Goal: Transaction & Acquisition: Purchase product/service

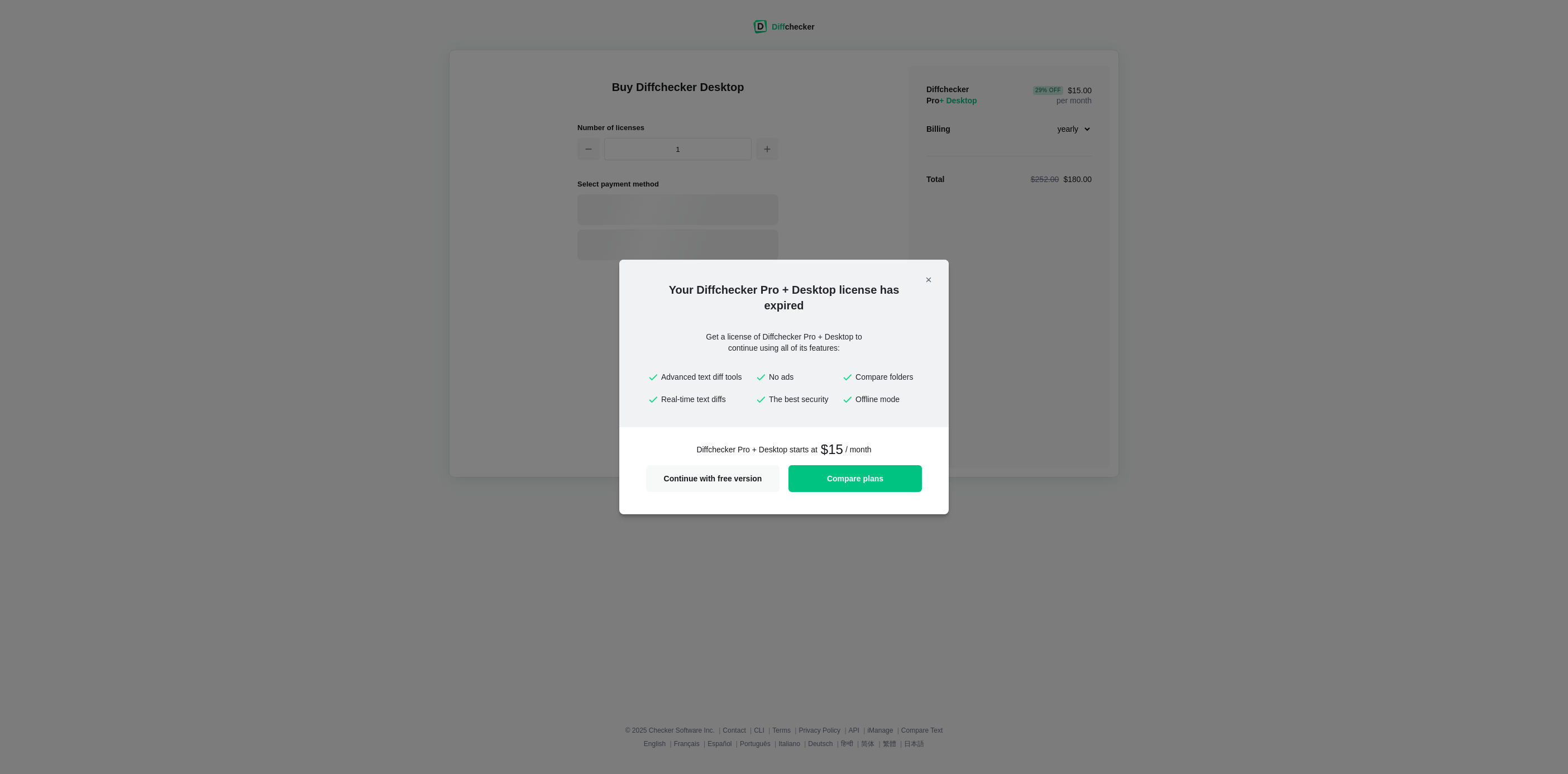
select select "desktop-yearly-180"
click at [814, 469] on link "Compare plans" at bounding box center [855, 479] width 134 height 27
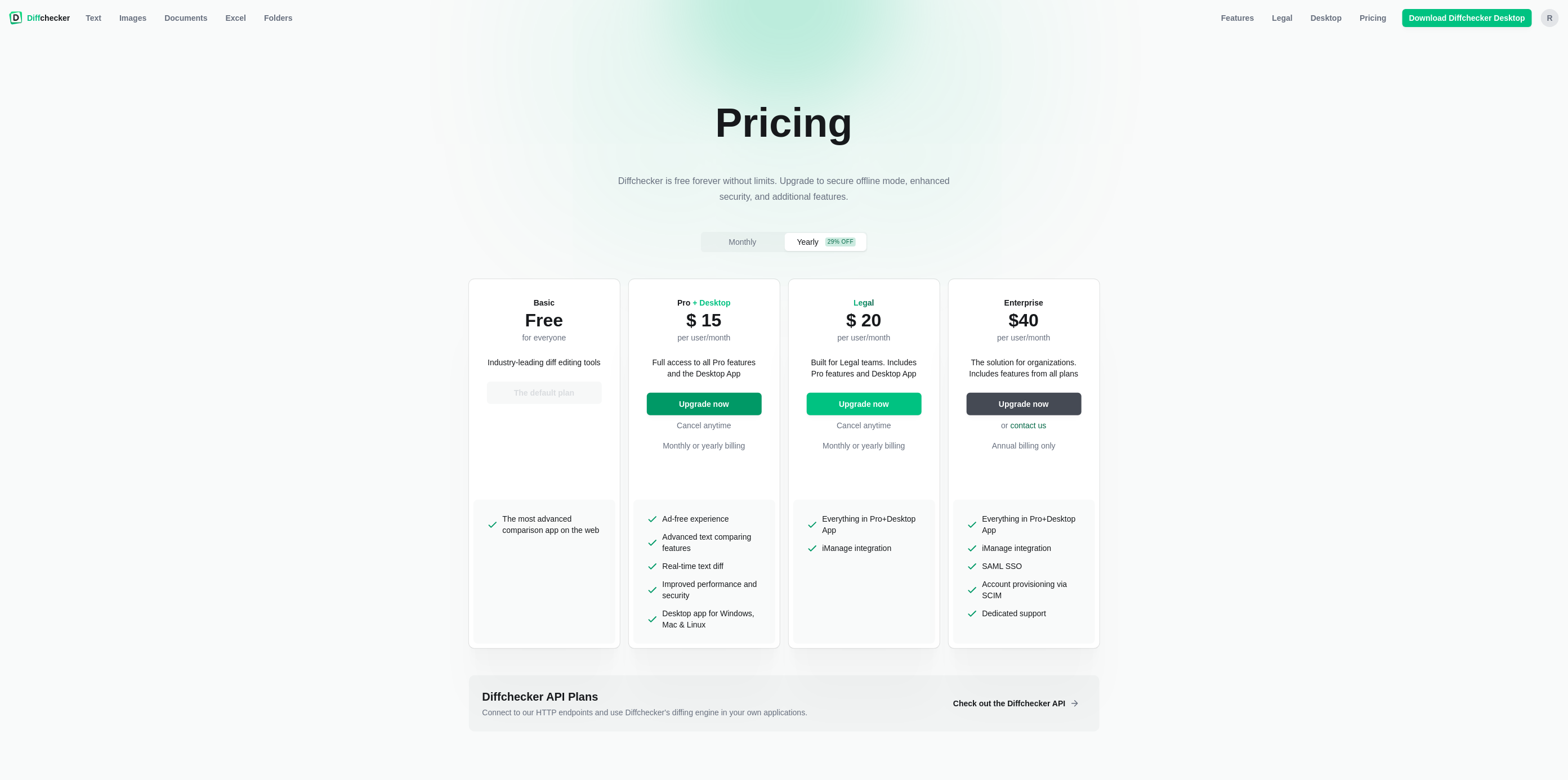
click at [702, 400] on span "Upgrade now" at bounding box center [704, 404] width 54 height 11
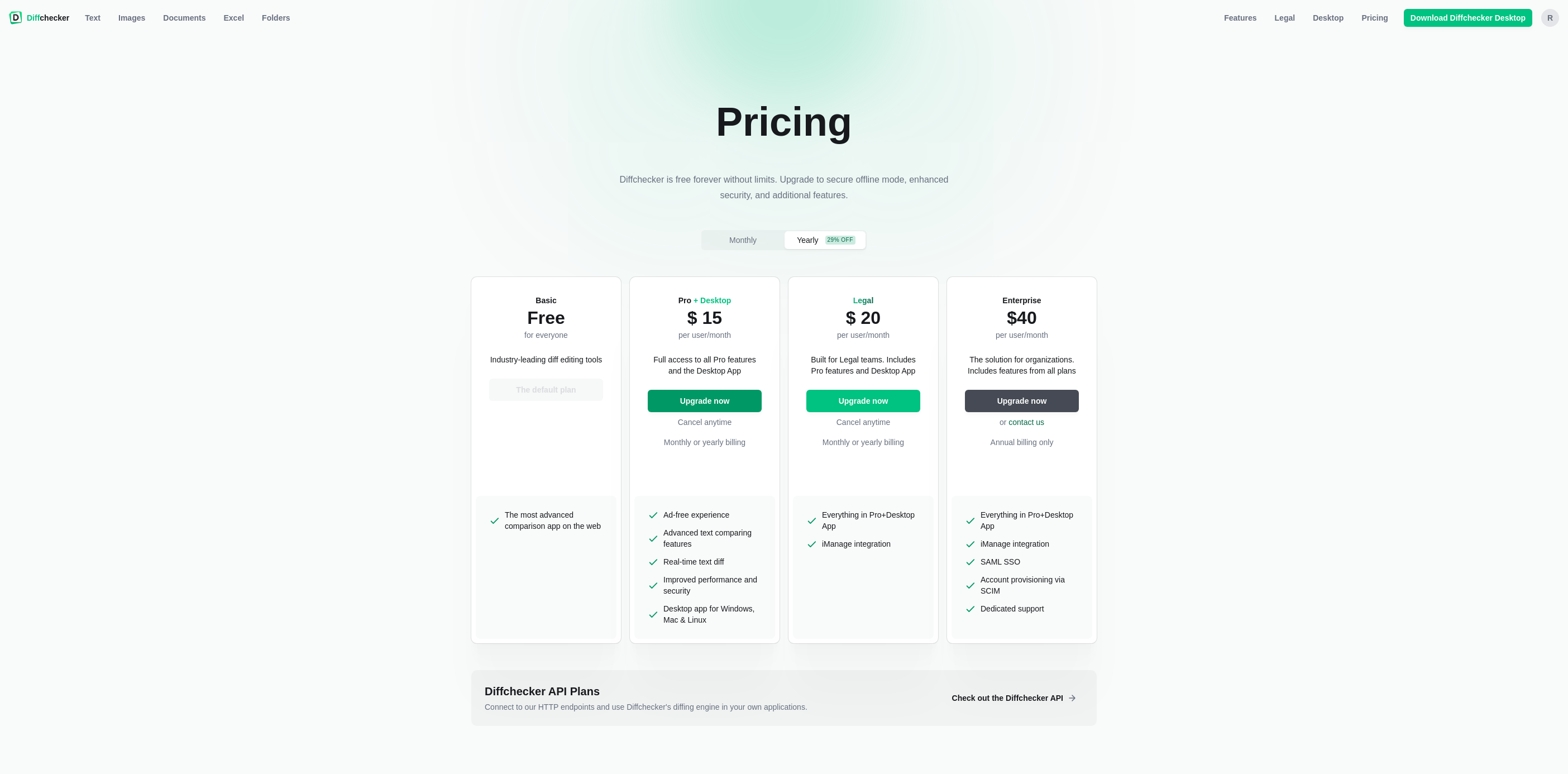
select select "desktop-yearly-180"
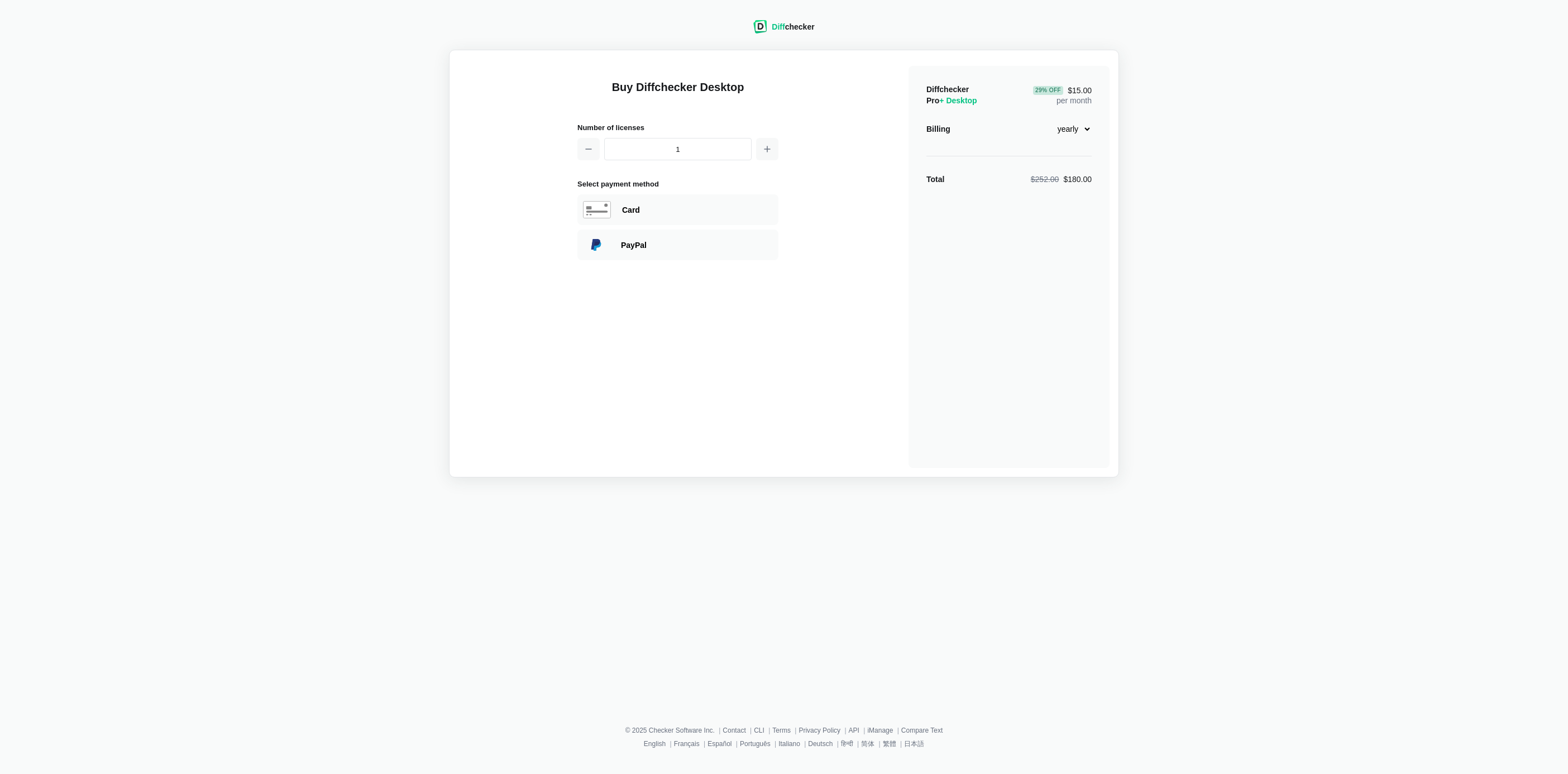
click at [754, 153] on div "1" at bounding box center [678, 149] width 201 height 22
drag, startPoint x: 754, startPoint y: 153, endPoint x: 783, endPoint y: 157, distance: 29.3
click at [788, 161] on div "Buy Diffchecker Desktop Number of licenses 1 Select payment method Visa MasterC…" at bounding box center [783, 263] width 651 height 409
click at [764, 143] on button "button" at bounding box center [767, 149] width 22 height 22
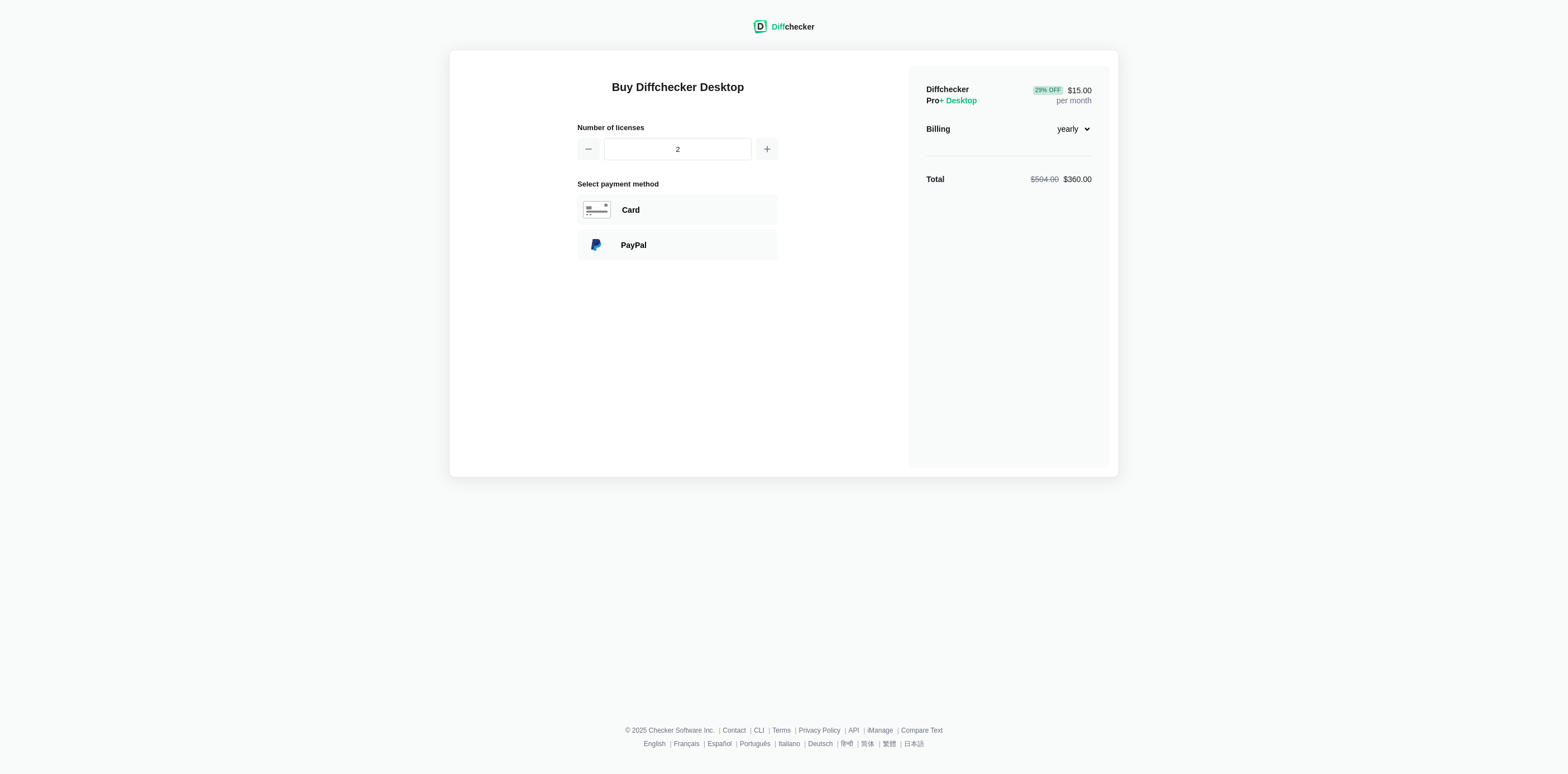
click at [600, 156] on div "2" at bounding box center [678, 149] width 201 height 22
click at [593, 153] on button "button" at bounding box center [588, 149] width 22 height 22
click at [769, 152] on icon "button" at bounding box center [767, 149] width 9 height 9
click at [595, 155] on button "button" at bounding box center [588, 149] width 22 height 22
type input "1"
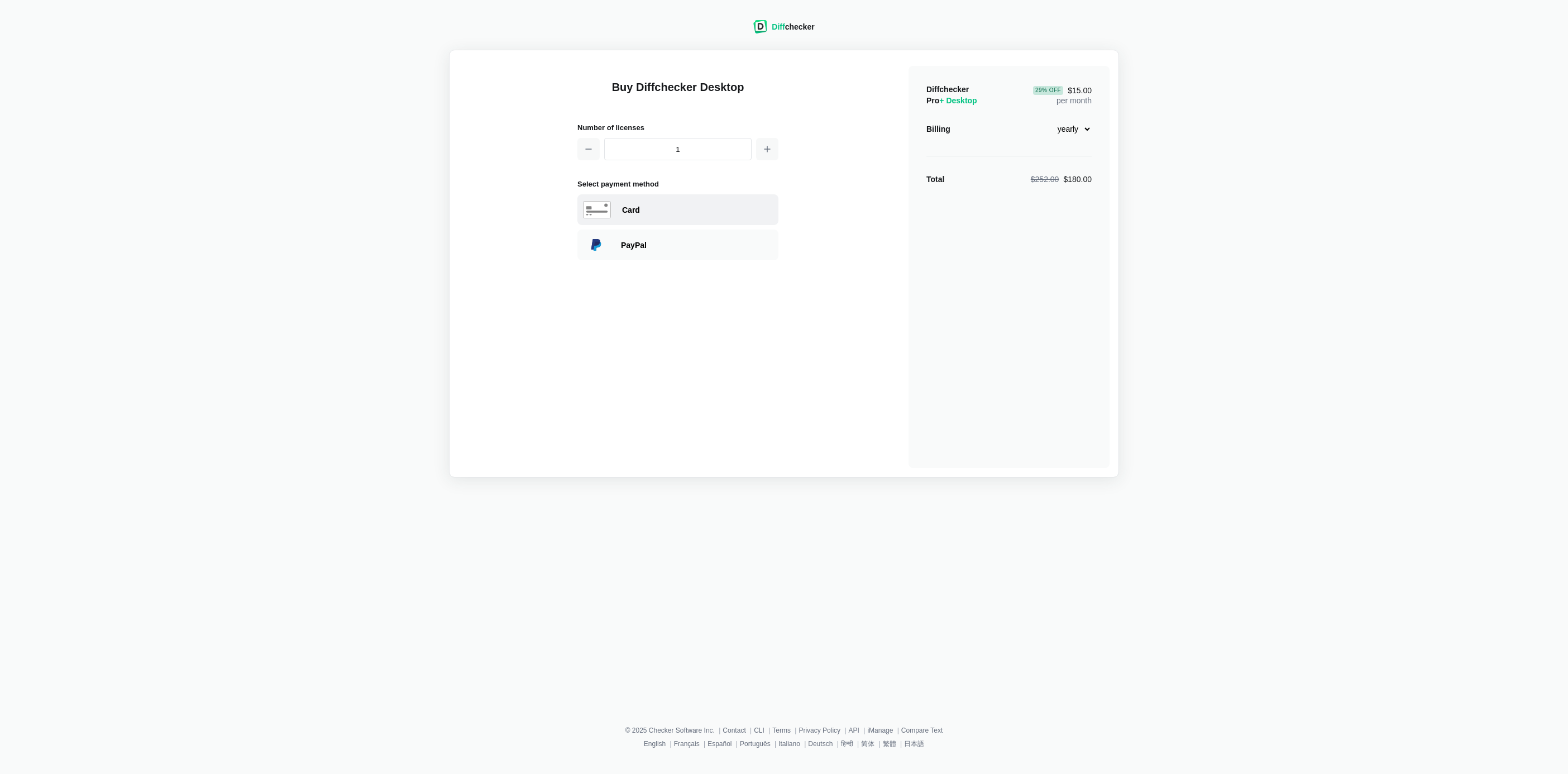
click at [636, 201] on div "Card" at bounding box center [678, 210] width 201 height 30
select select "[GEOGRAPHIC_DATA]"
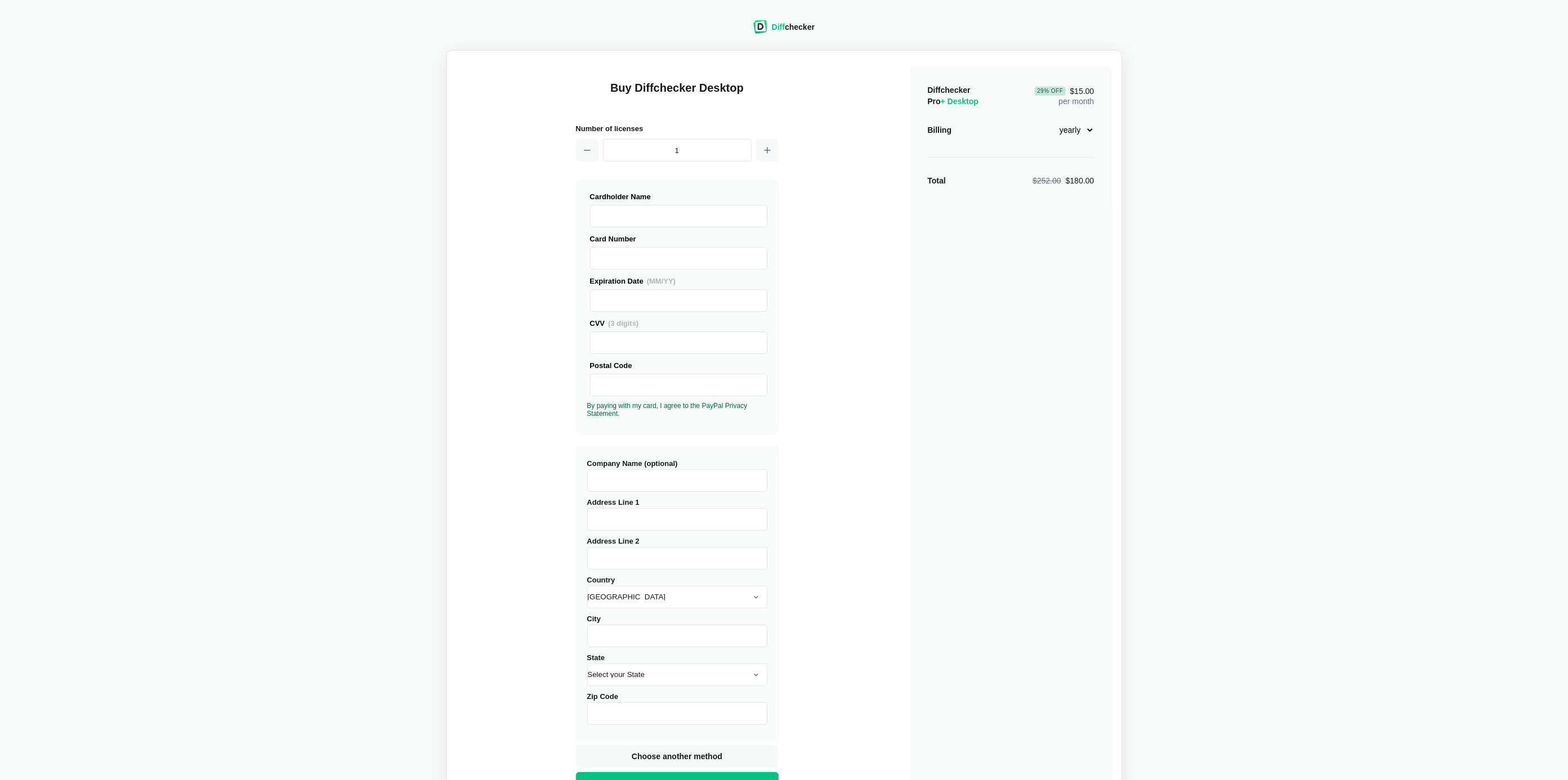
click at [1293, 486] on div "Diff checker Buy Diffchecker Desktop Number of licenses 1 Visa MasterCard Union…" at bounding box center [784, 408] width 1555 height 802
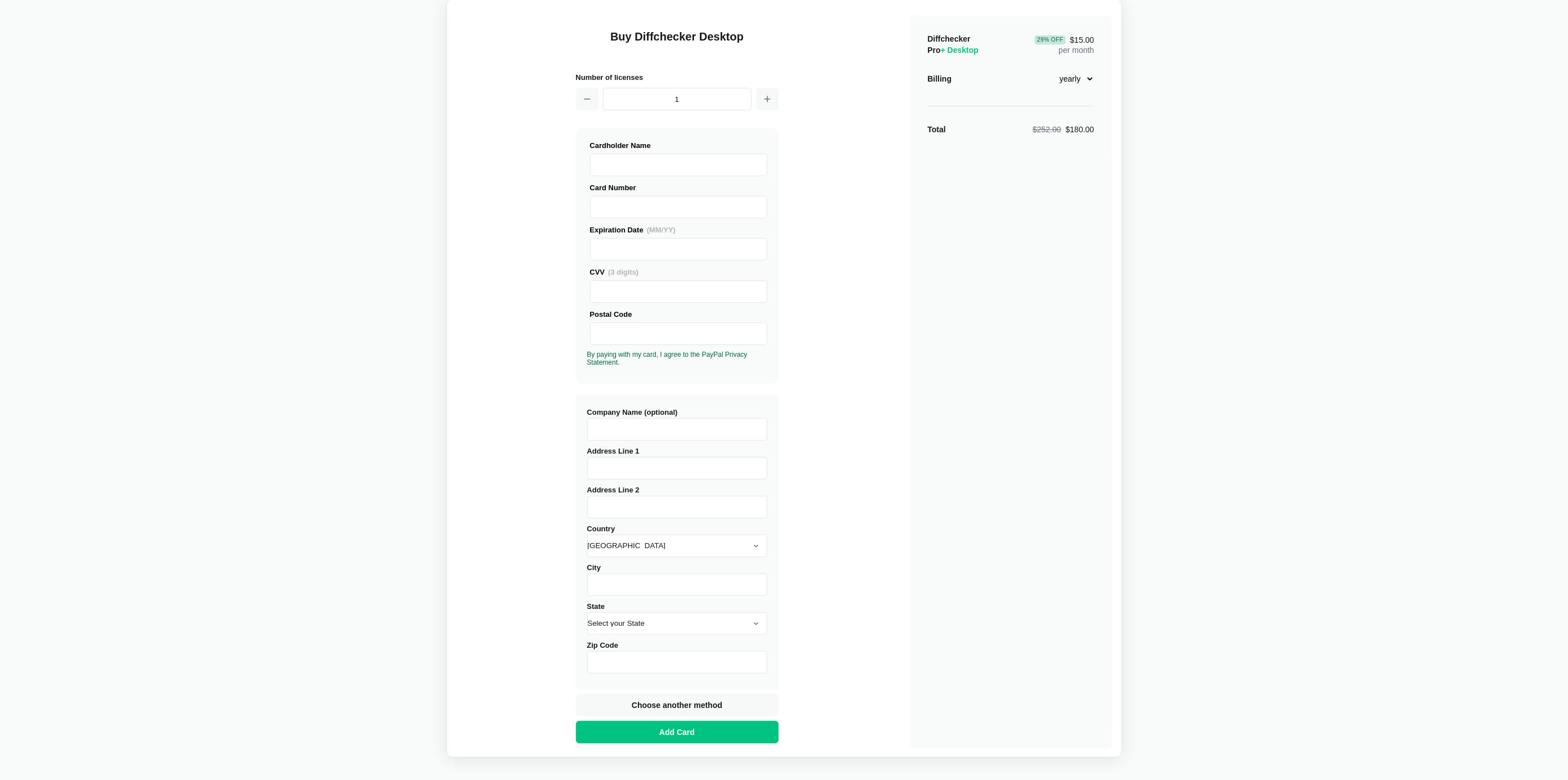
scroll to position [98, 0]
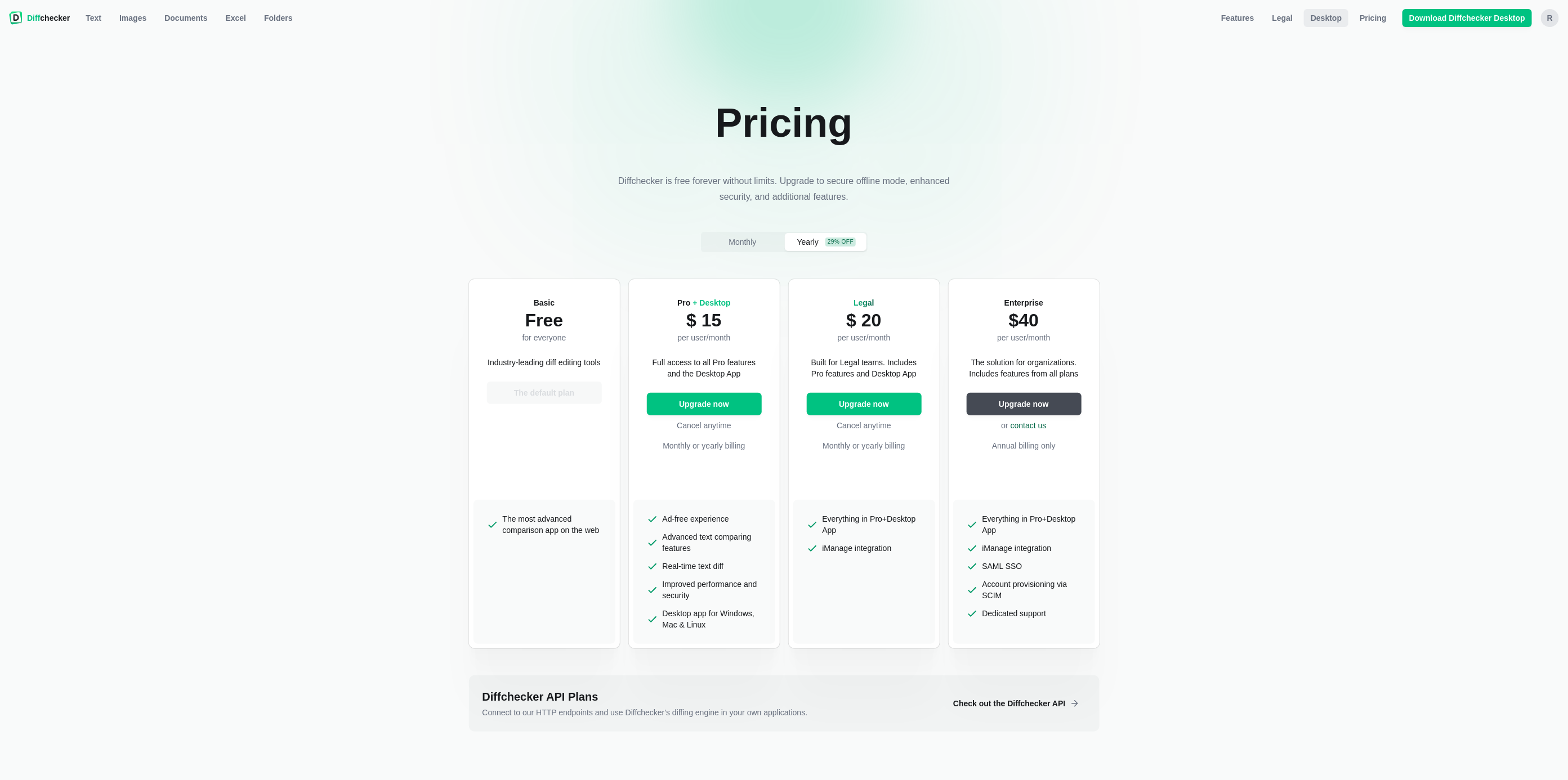
click at [1340, 22] on span "Desktop" at bounding box center [1326, 18] width 35 height 11
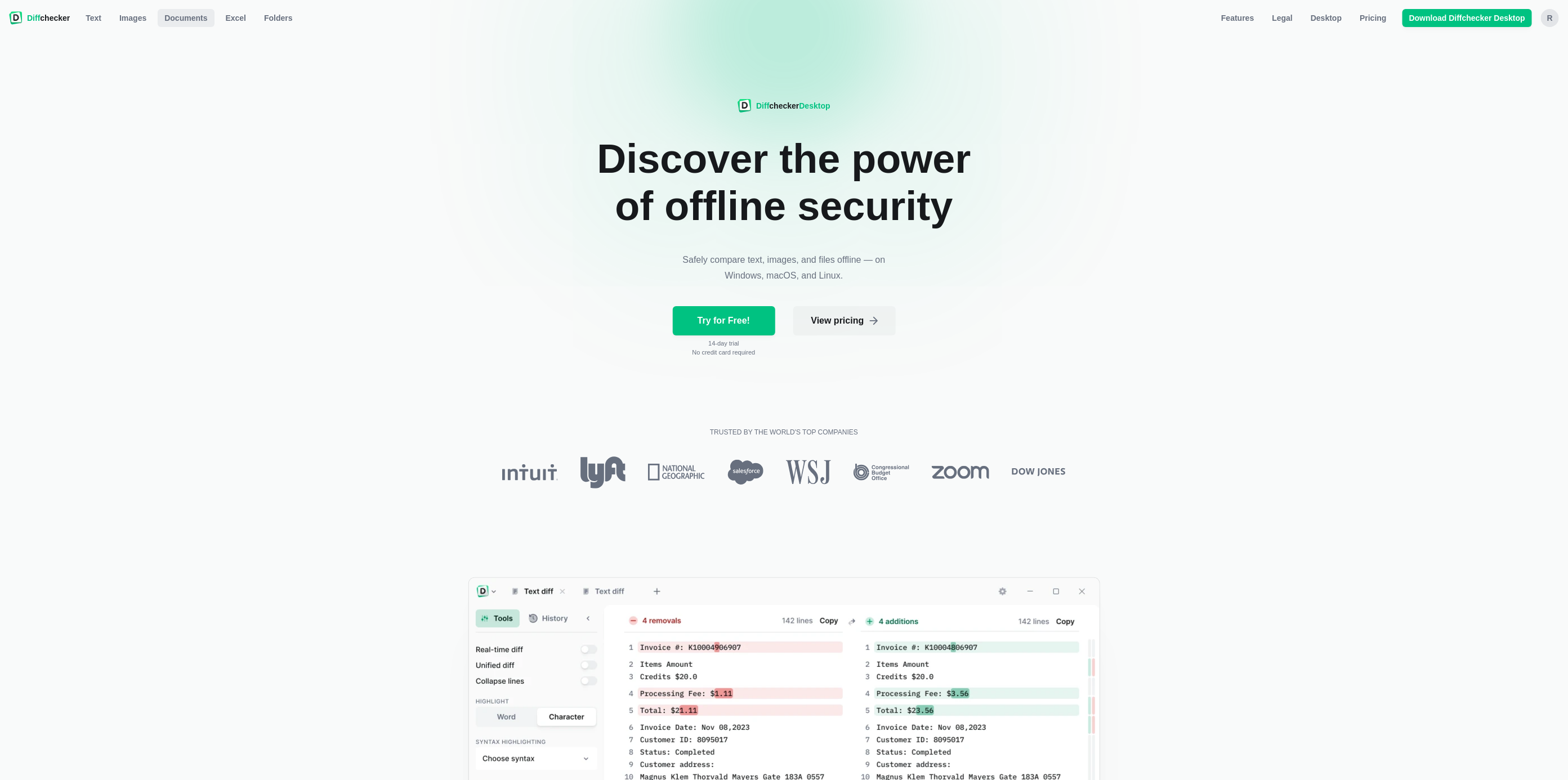
click at [182, 12] on span "Documents" at bounding box center [186, 18] width 47 height 11
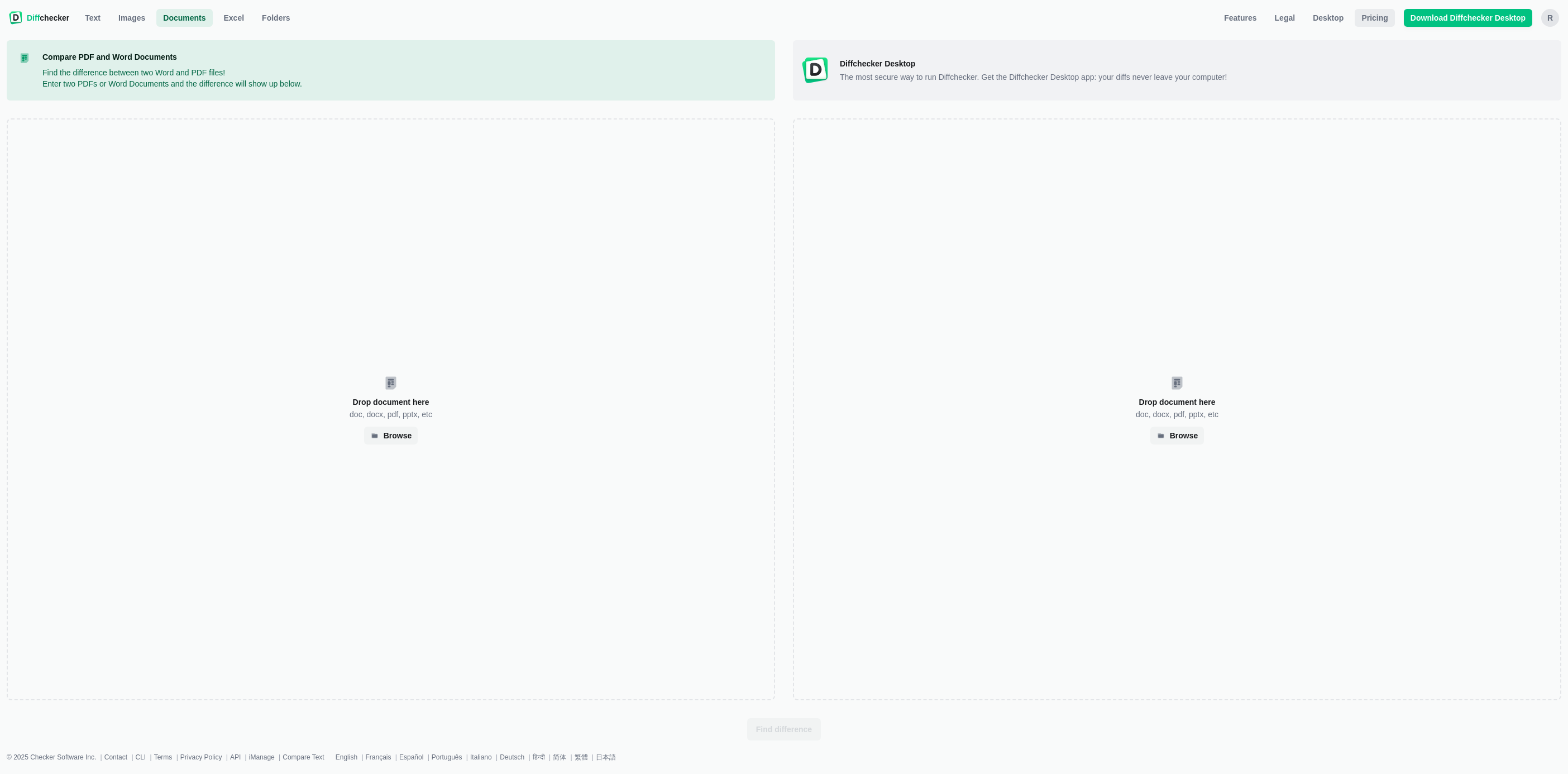
click at [1394, 19] on link "Pricing" at bounding box center [1374, 18] width 40 height 18
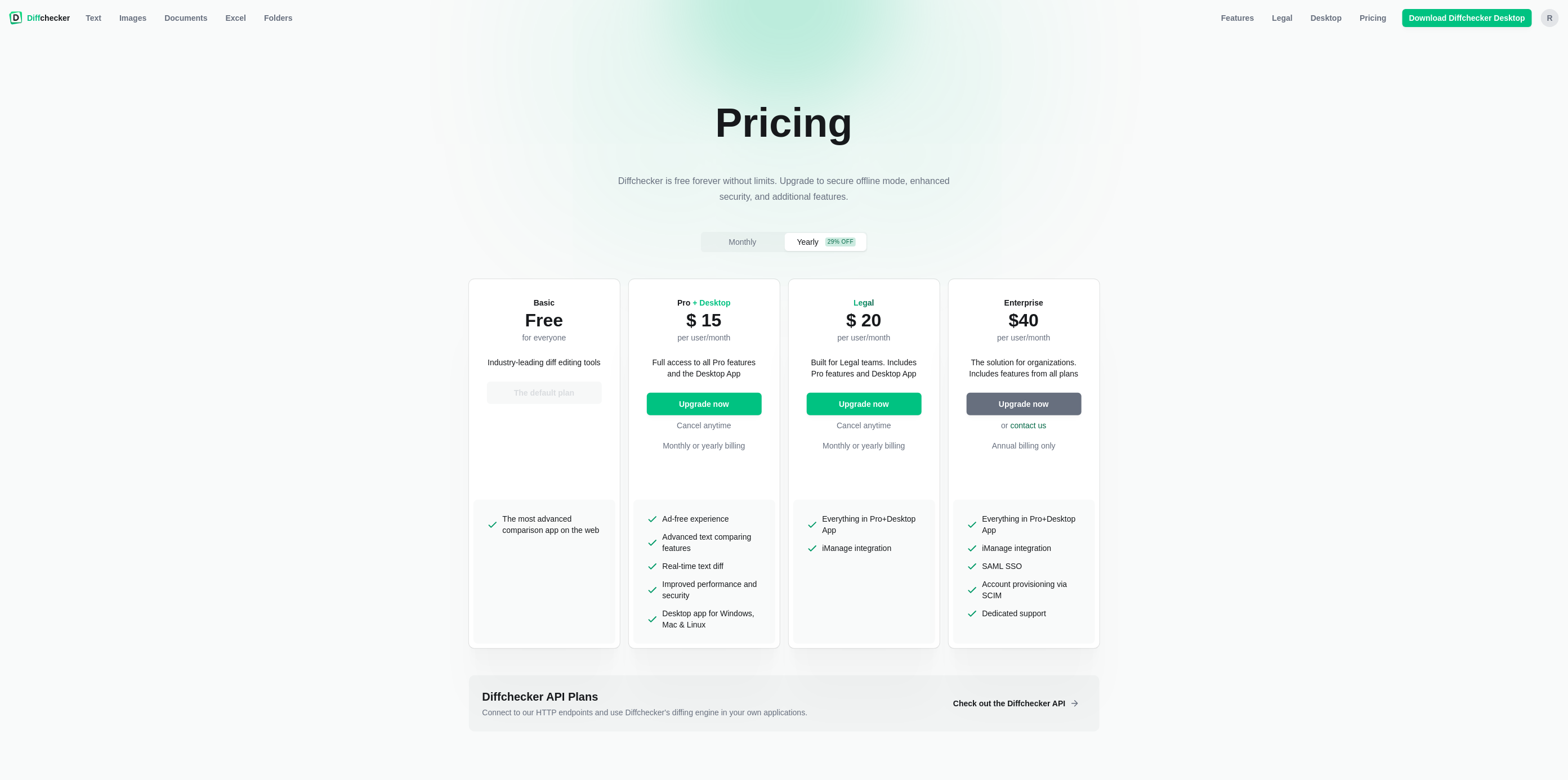
click at [1043, 401] on span "Upgrade now" at bounding box center [1023, 404] width 54 height 11
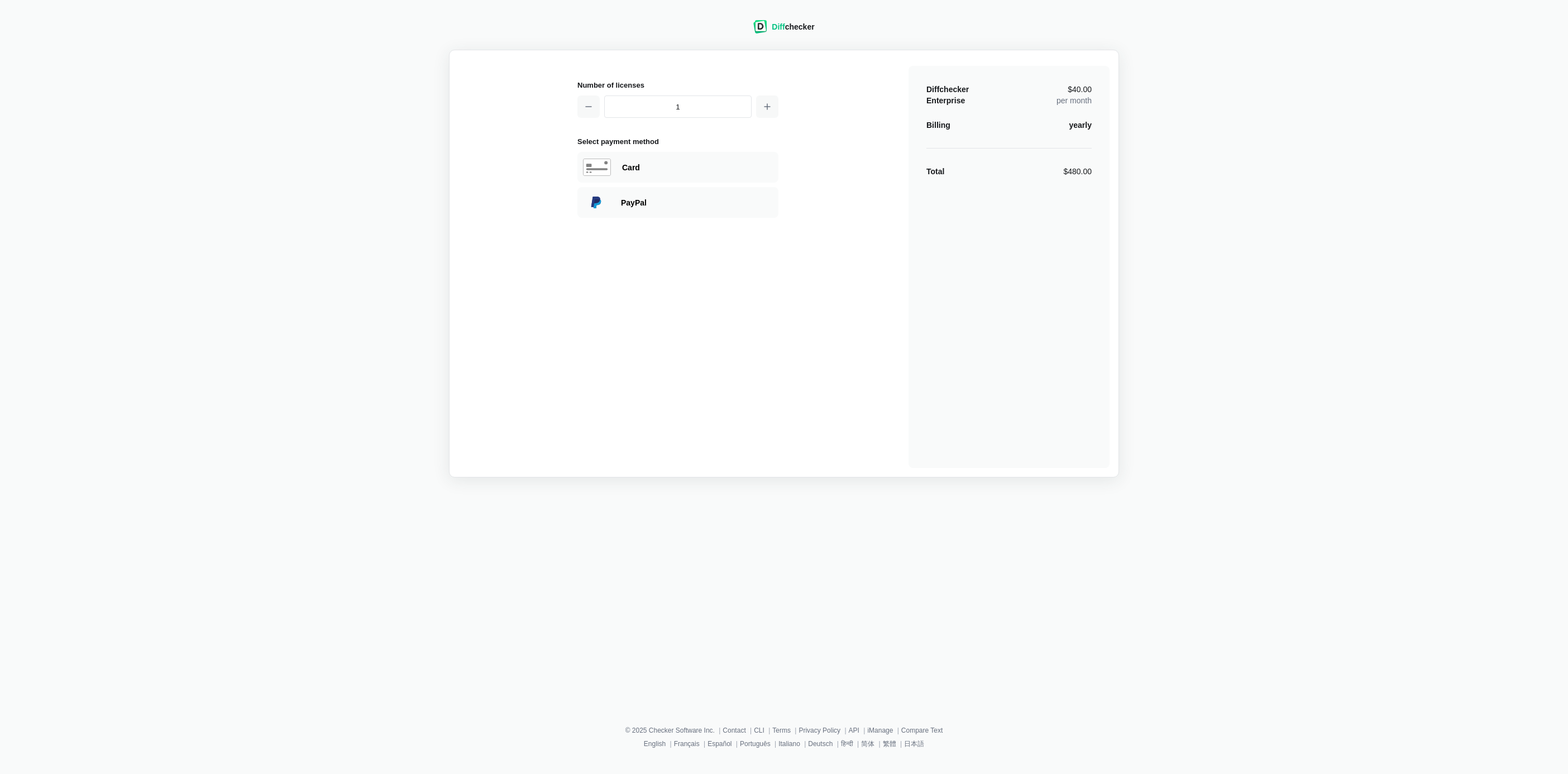
click at [712, 93] on div "Number of licenses 1" at bounding box center [678, 101] width 201 height 43
click at [707, 111] on input "1" at bounding box center [678, 106] width 148 height 22
type input "10"
click at [813, 339] on div "Number of licenses 10 Select payment method Visa MasterCard Union Pay American …" at bounding box center [783, 263] width 651 height 409
